Goal: Consume media (video, audio)

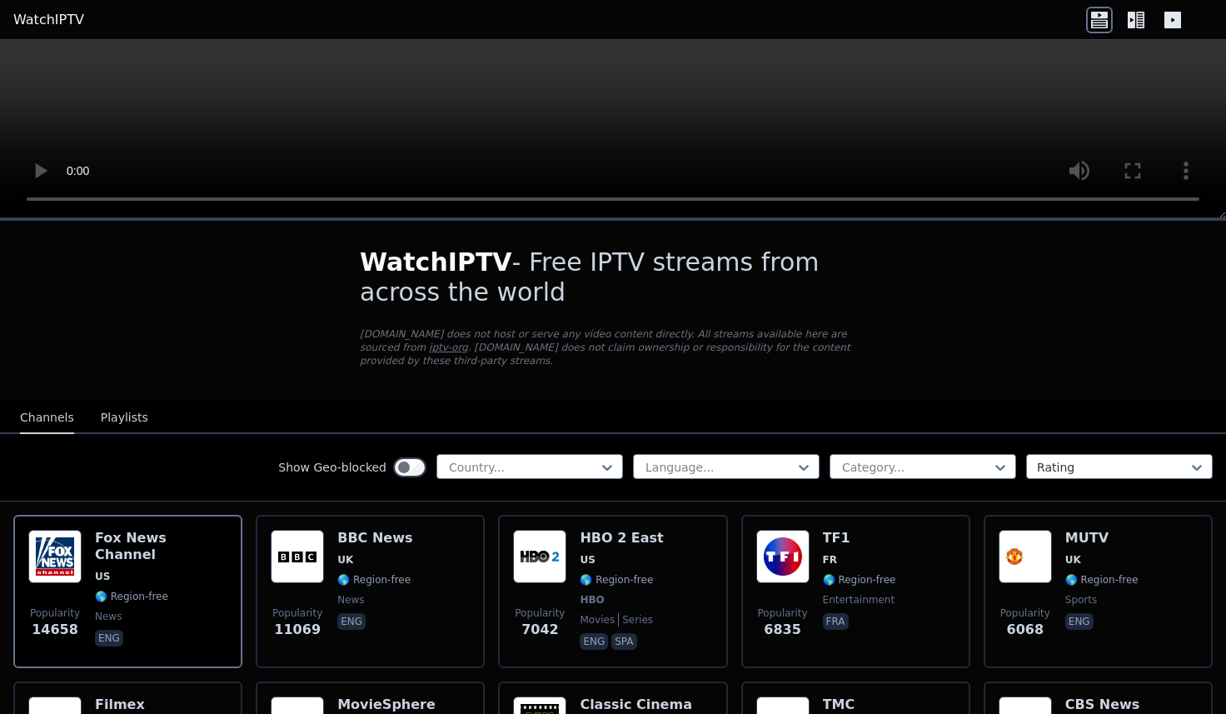
scroll to position [157, 0]
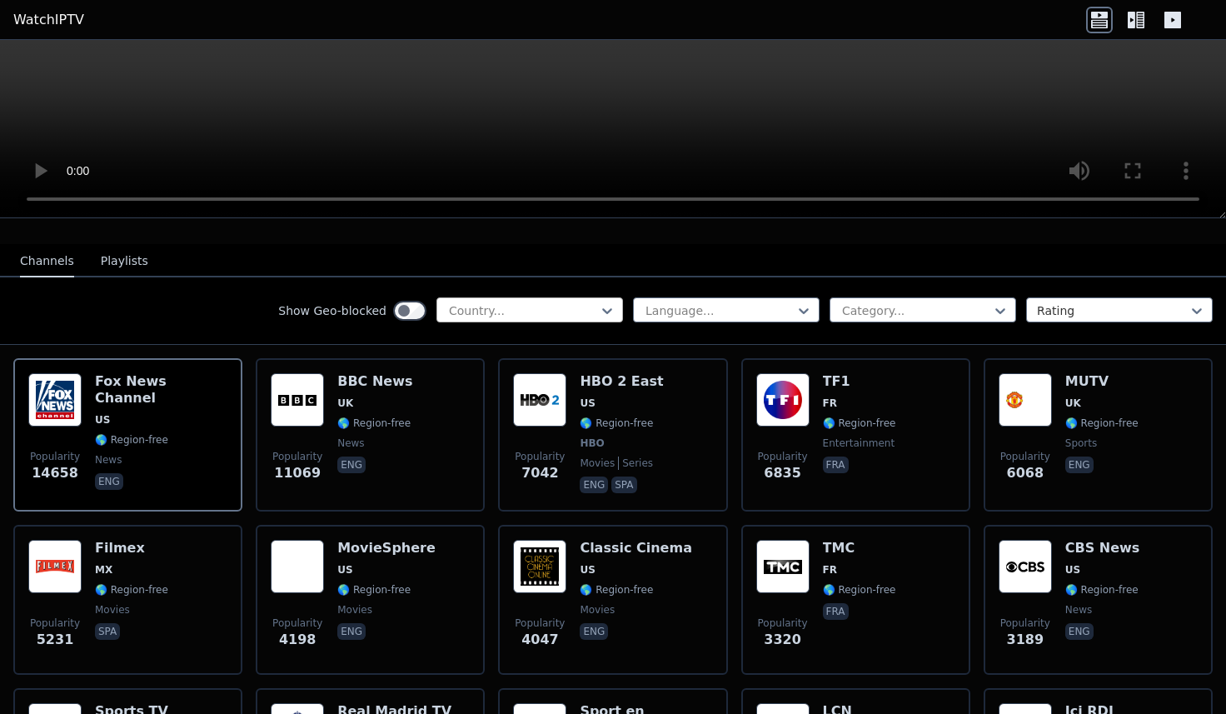
click at [491, 309] on div at bounding box center [523, 310] width 152 height 17
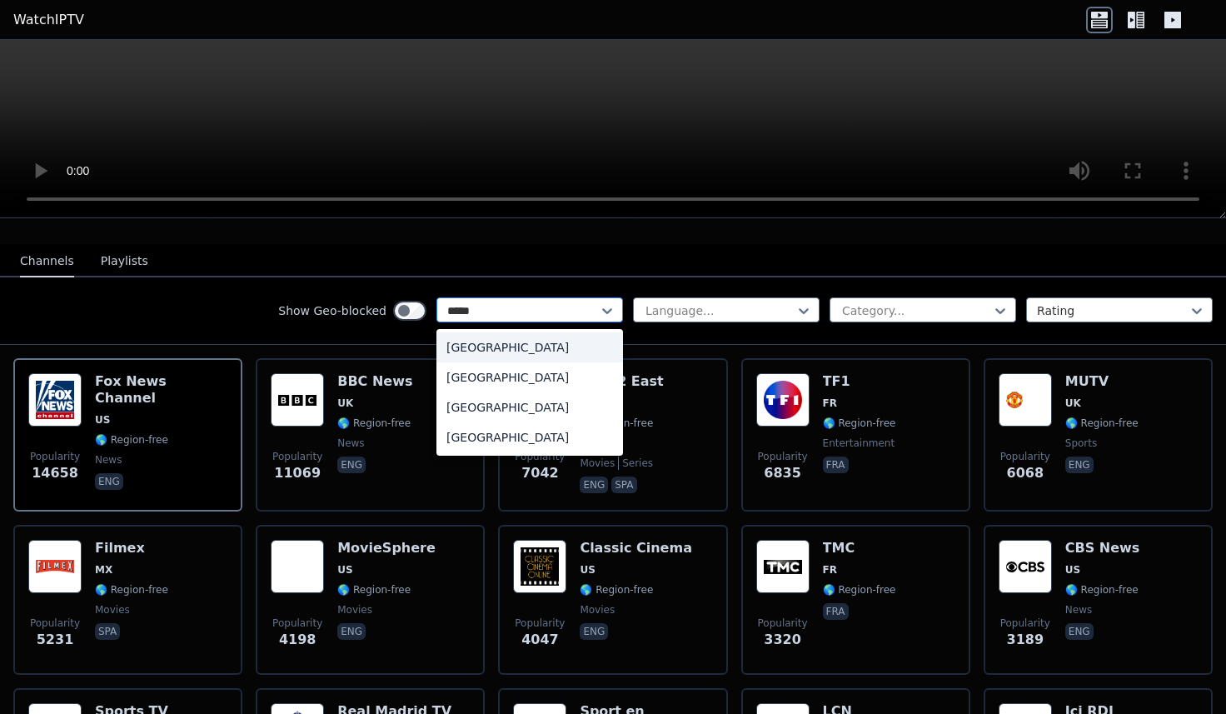
type input "******"
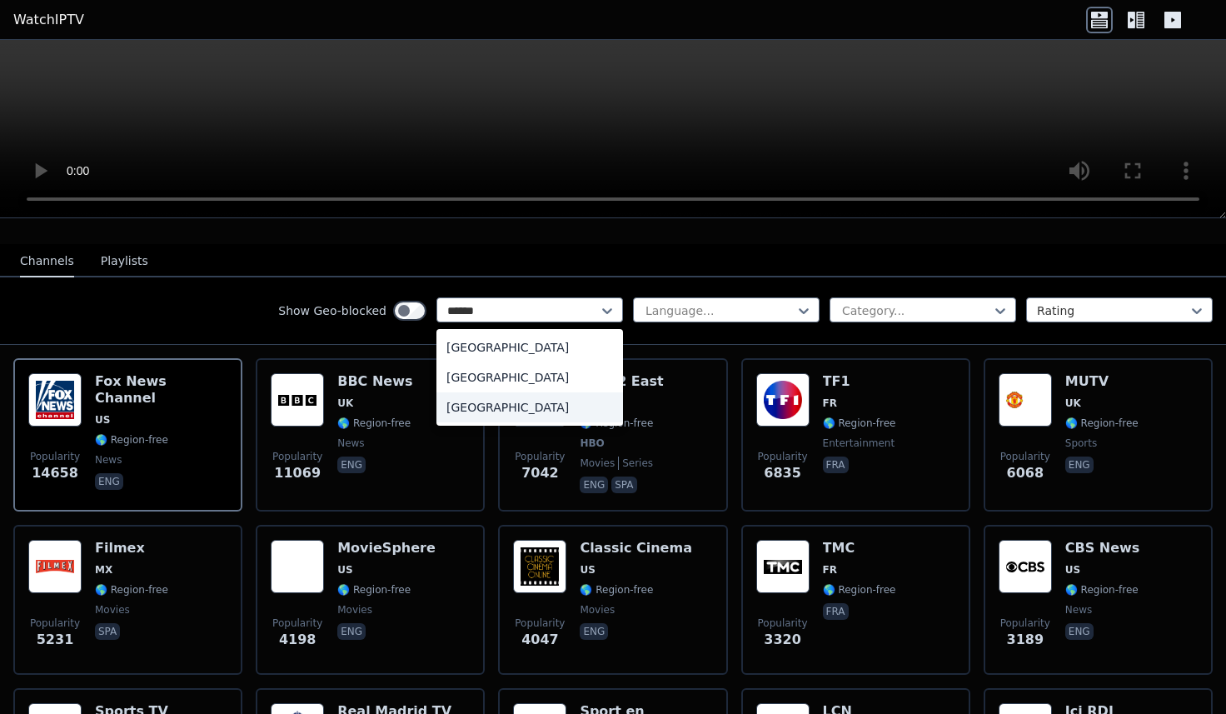
click at [496, 402] on div "[GEOGRAPHIC_DATA]" at bounding box center [529, 407] width 187 height 30
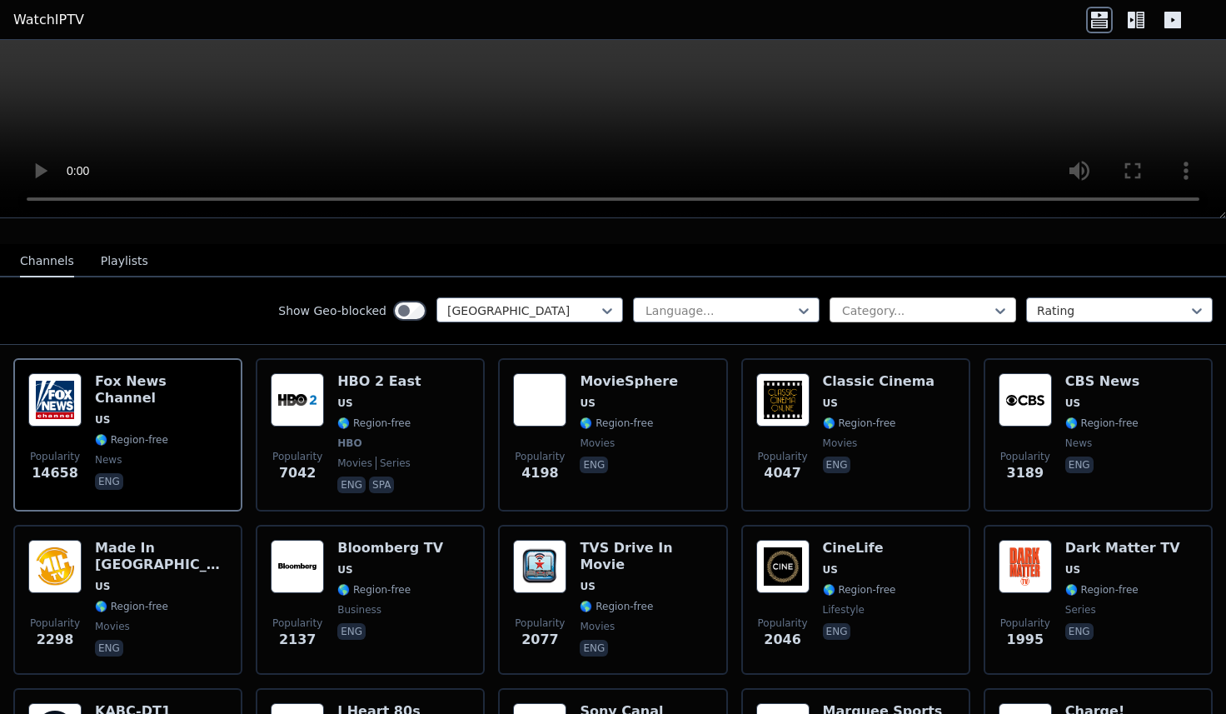
click at [878, 319] on div "Category..." at bounding box center [922, 309] width 187 height 25
type input "****"
click at [894, 352] on div "Sports" at bounding box center [922, 347] width 187 height 30
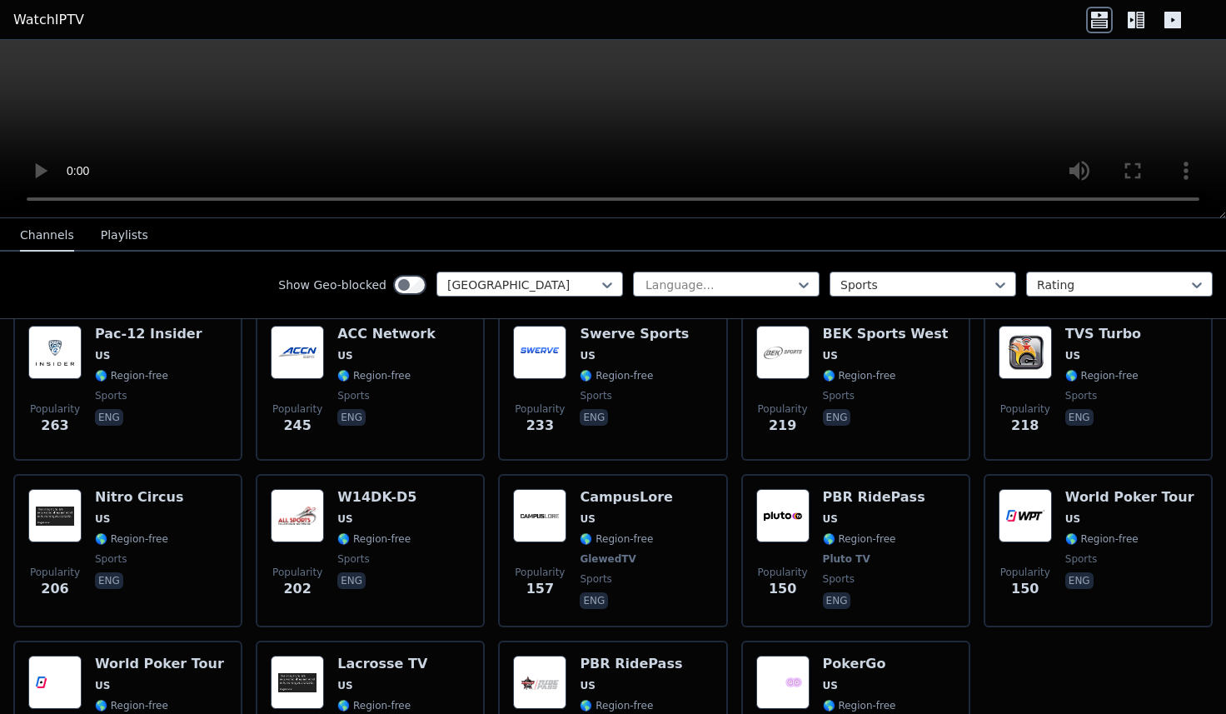
scroll to position [684, 0]
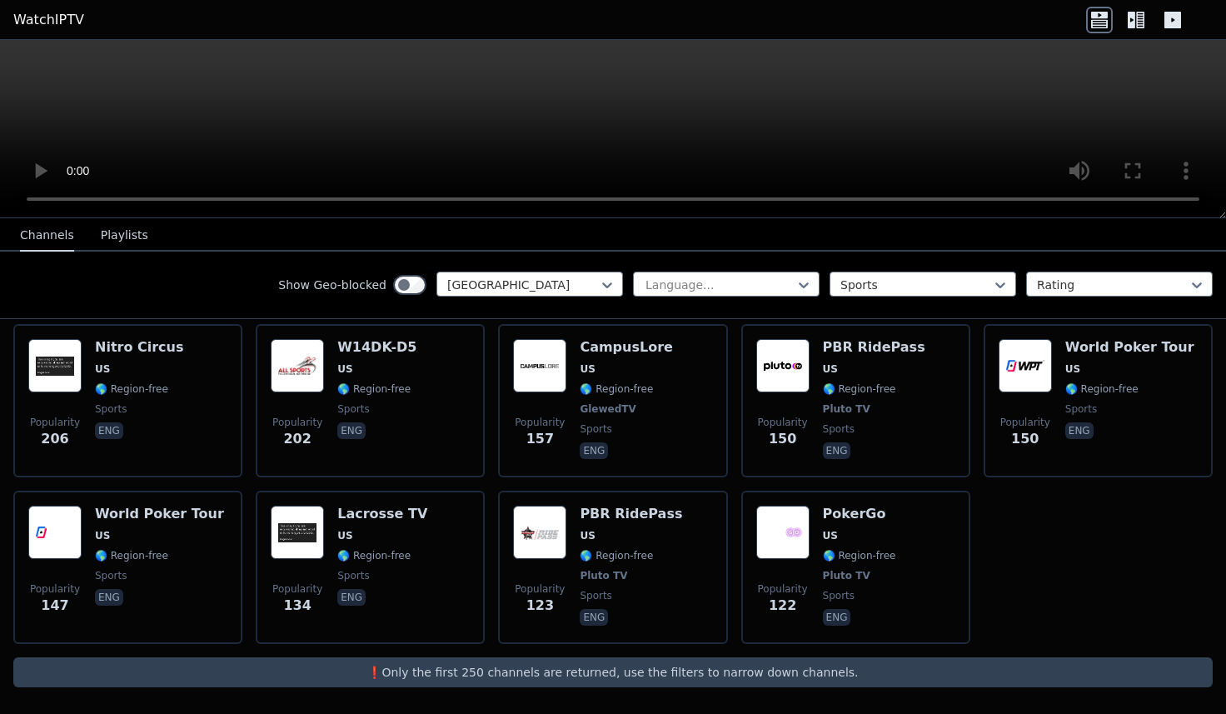
click at [1088, 556] on div "Popularity 1210 Marquee Sports Network US 🌎 Region-free sports eng Popularity 1…" at bounding box center [613, 237] width 1226 height 839
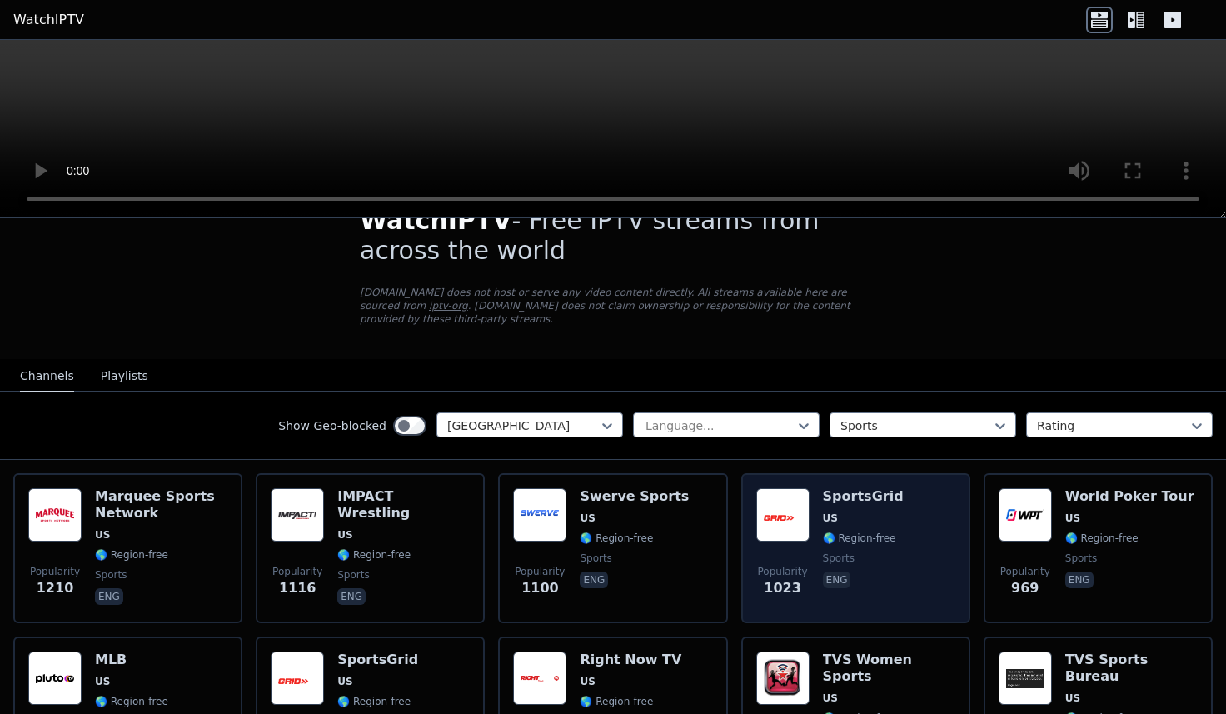
scroll to position [30, 0]
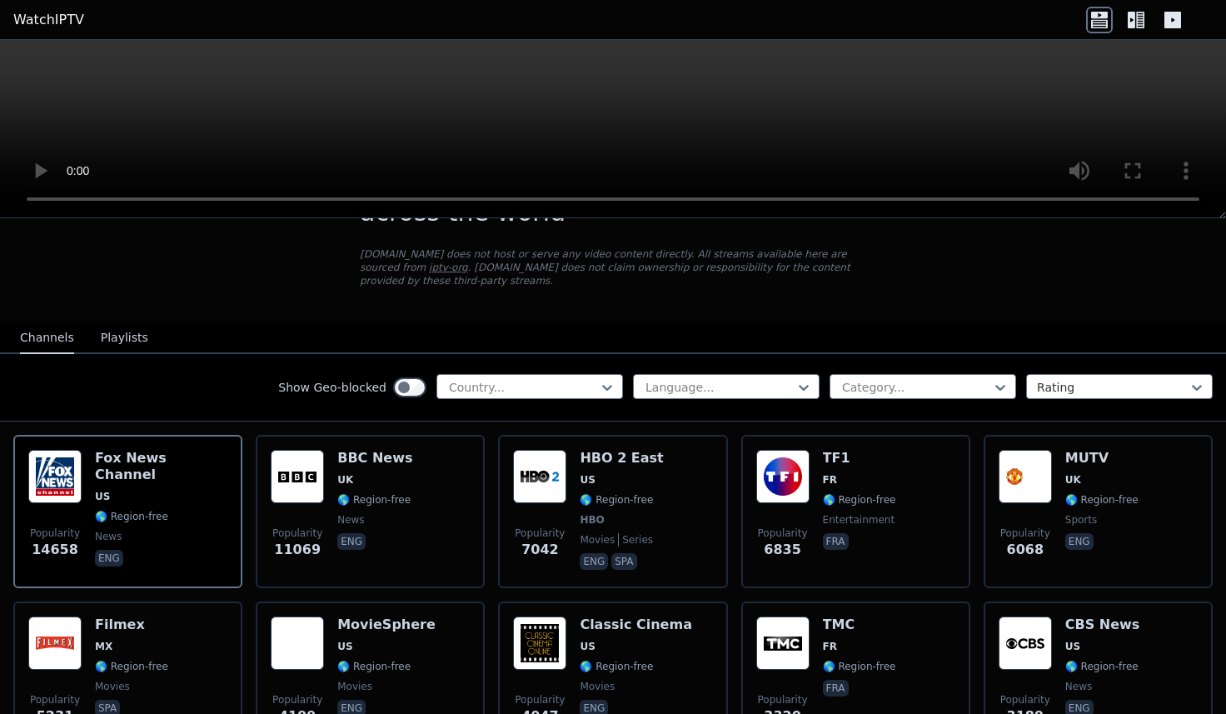
scroll to position [89, 0]
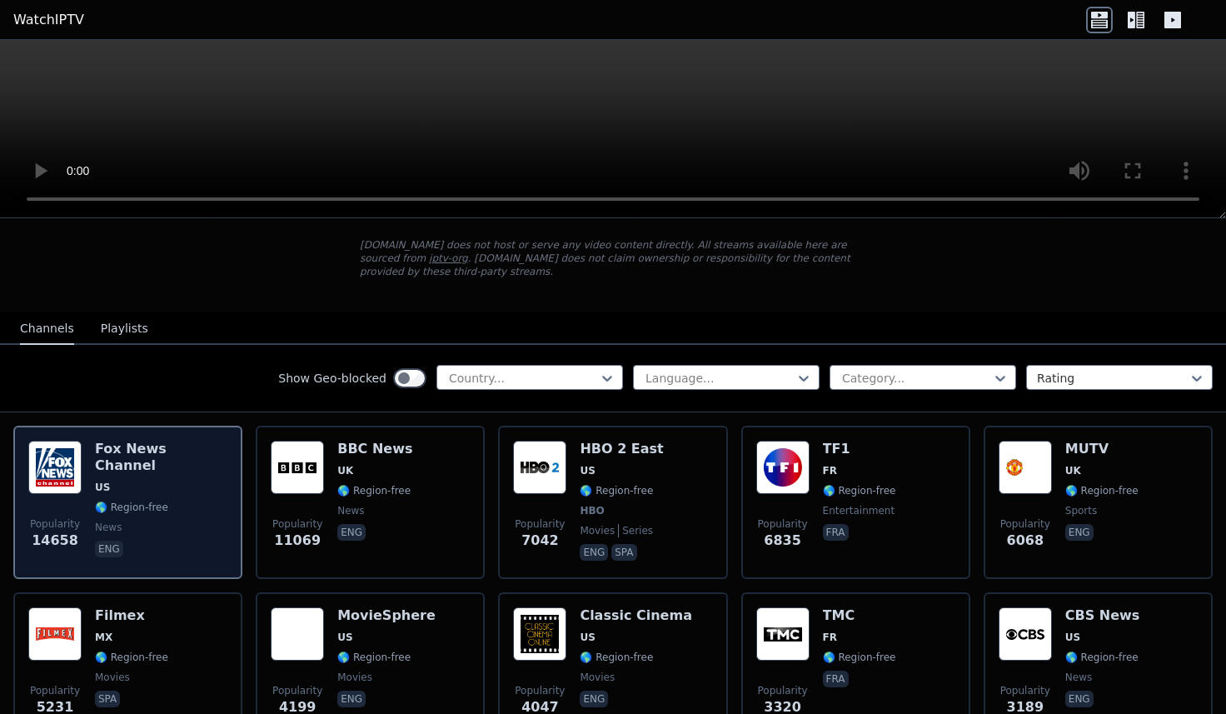
click at [151, 481] on span "US" at bounding box center [161, 487] width 132 height 13
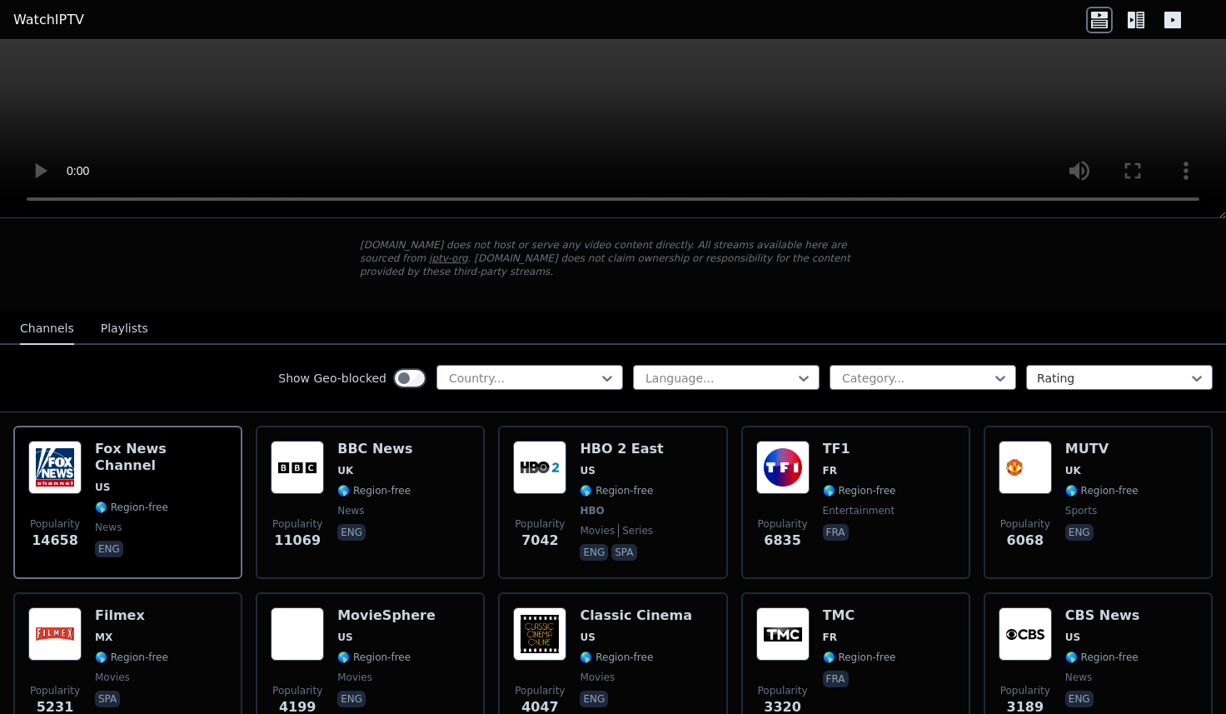
scroll to position [0, 0]
